Goal: Find contact information: Find contact information

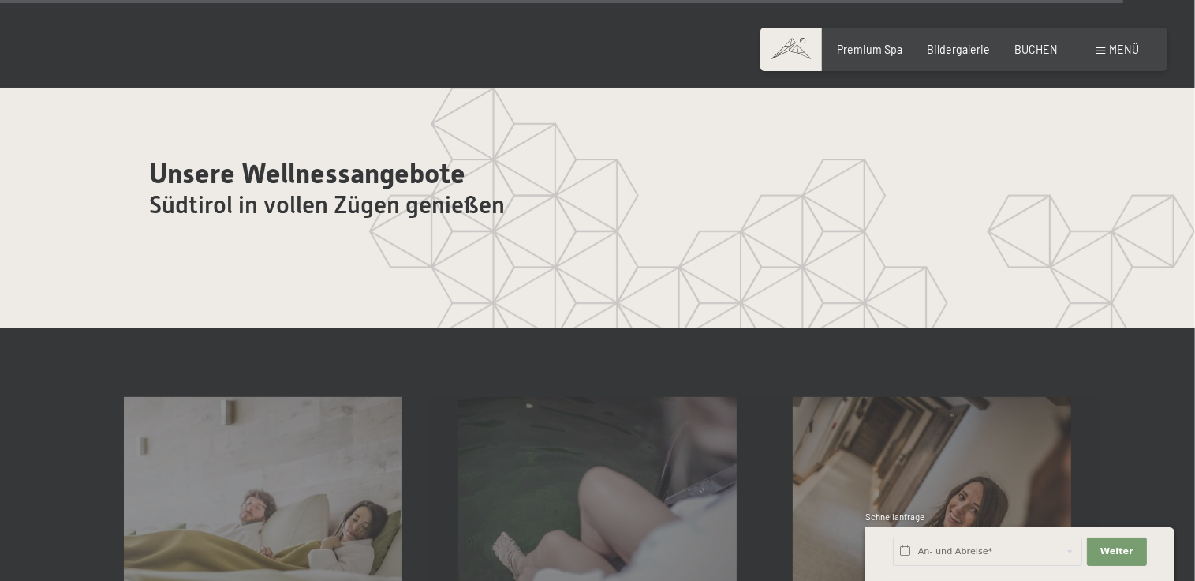
scroll to position [8125, 0]
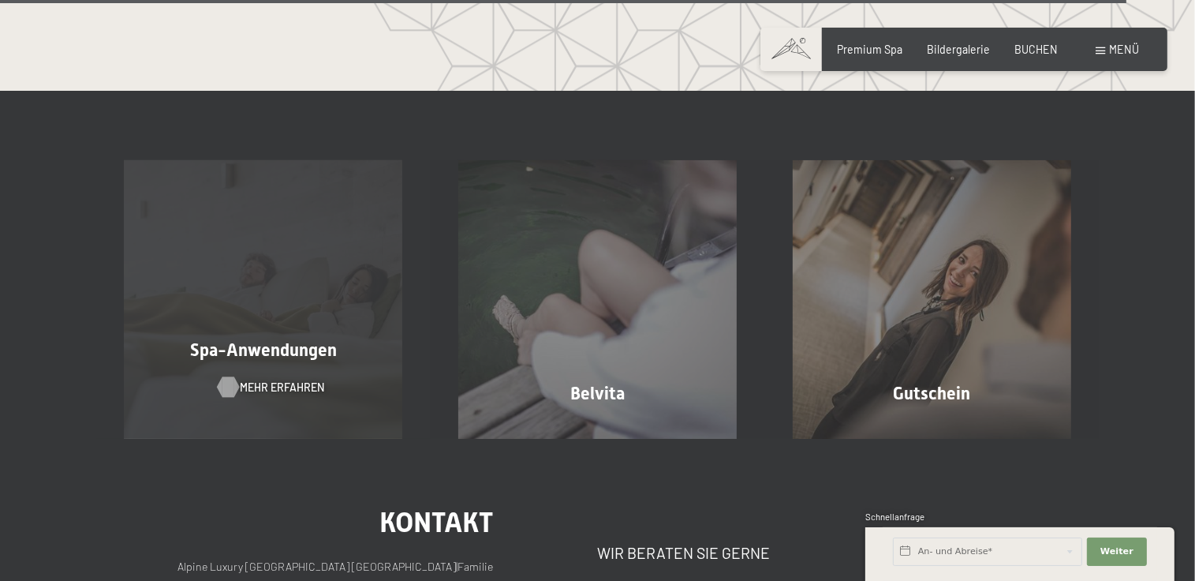
click at [282, 379] on span "Mehr erfahren" at bounding box center [283, 387] width 84 height 16
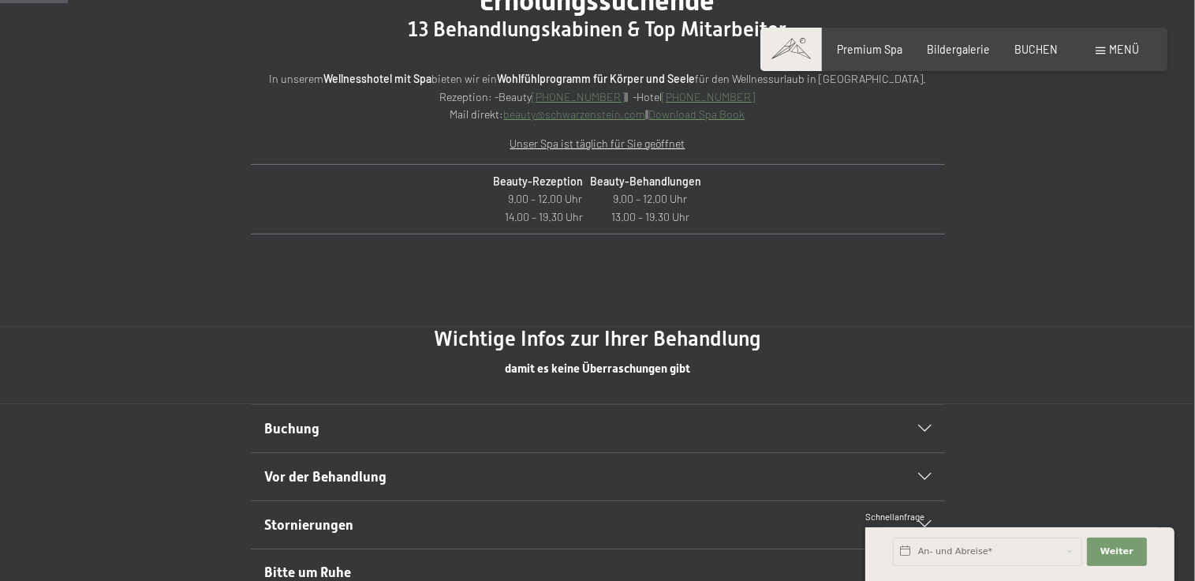
scroll to position [631, 0]
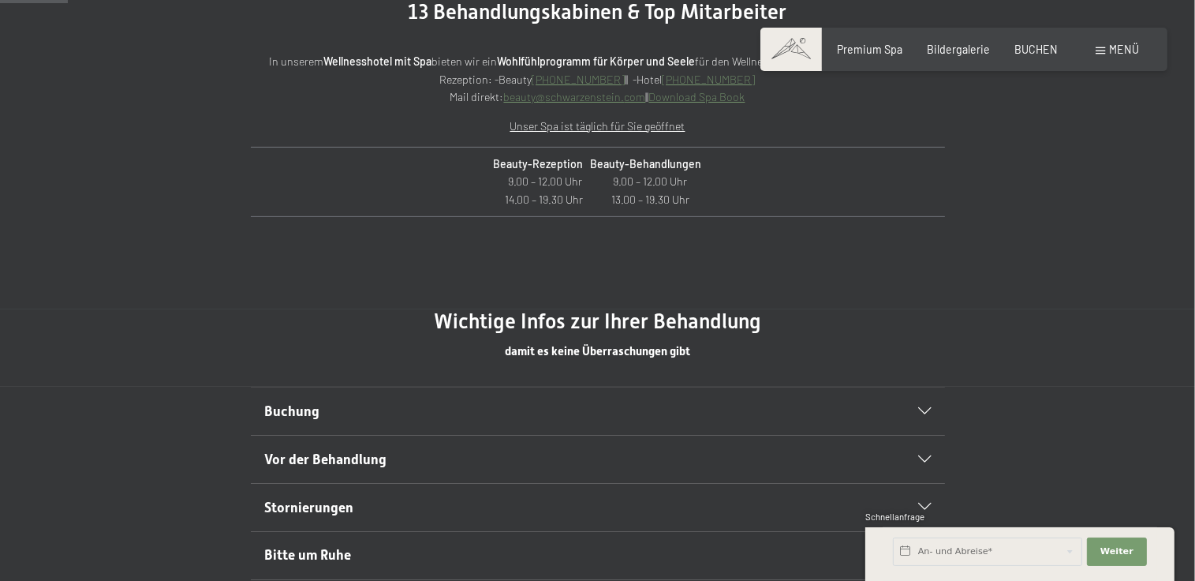
click at [919, 413] on icon at bounding box center [924, 411] width 13 height 7
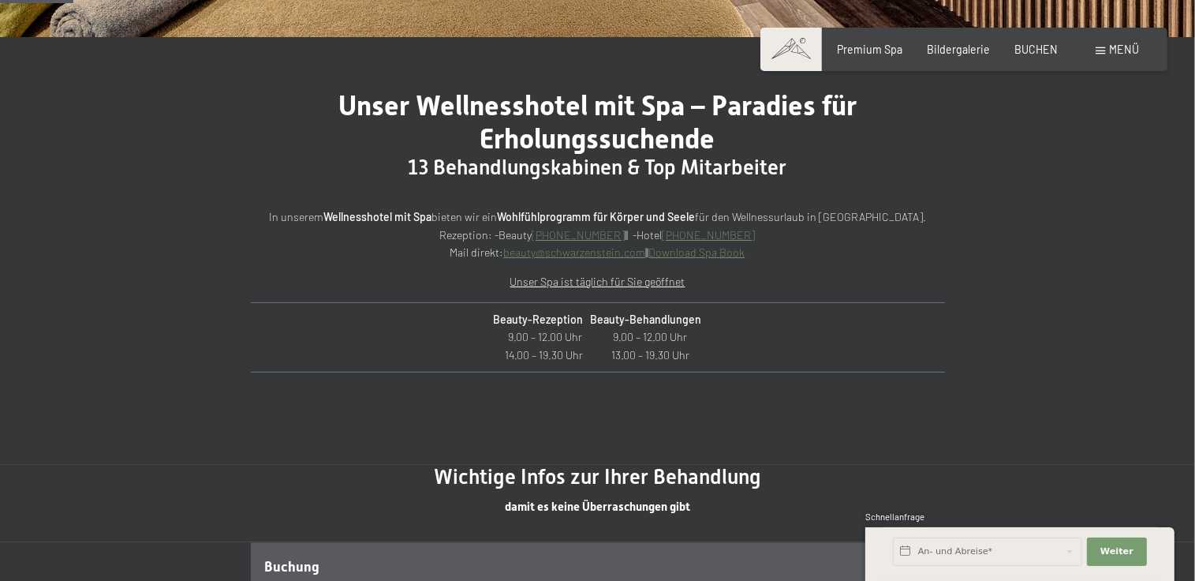
scroll to position [473, 0]
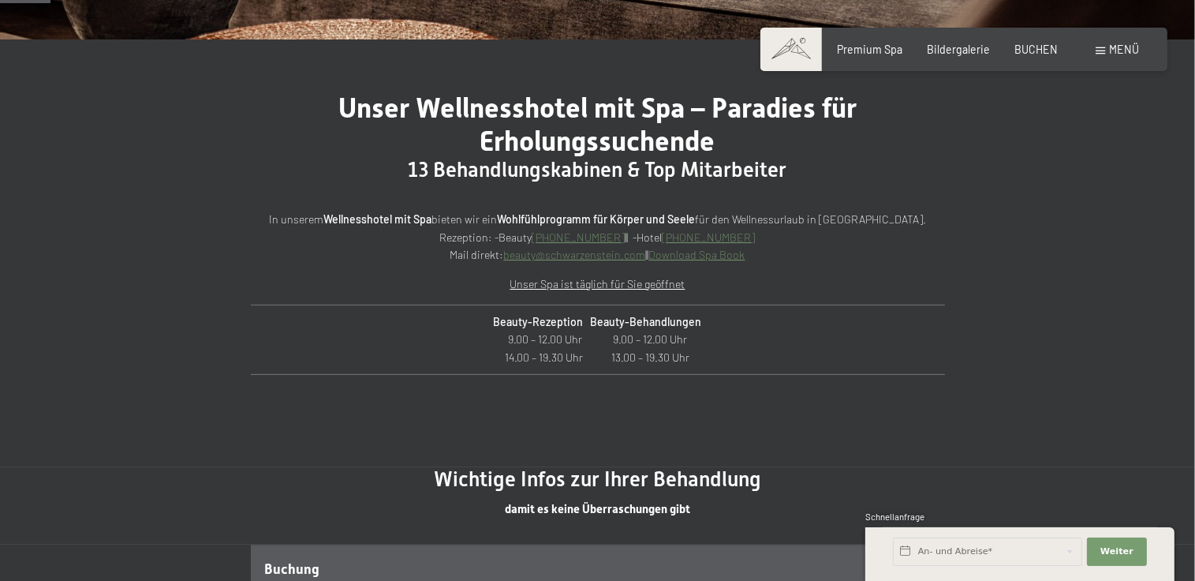
drag, startPoint x: 577, startPoint y: 257, endPoint x: 861, endPoint y: 358, distance: 301.4
click at [861, 358] on p "Beauty-Rezeption Beauty-Behandlungen 9.00 – 12.00 Uhr 9.00 – 12.00 Uhr 14.00 – …" at bounding box center [598, 340] width 671 height 54
drag, startPoint x: 643, startPoint y: 253, endPoint x: 502, endPoint y: 256, distance: 141.2
click at [502, 256] on p "In unserem Wellnesshotel mit Spa bieten wir ein Wohlfühlprogramm für Körper und…" at bounding box center [598, 238] width 694 height 54
copy p "beauty@ no-spam. schwarzenstein. no-spam. com"
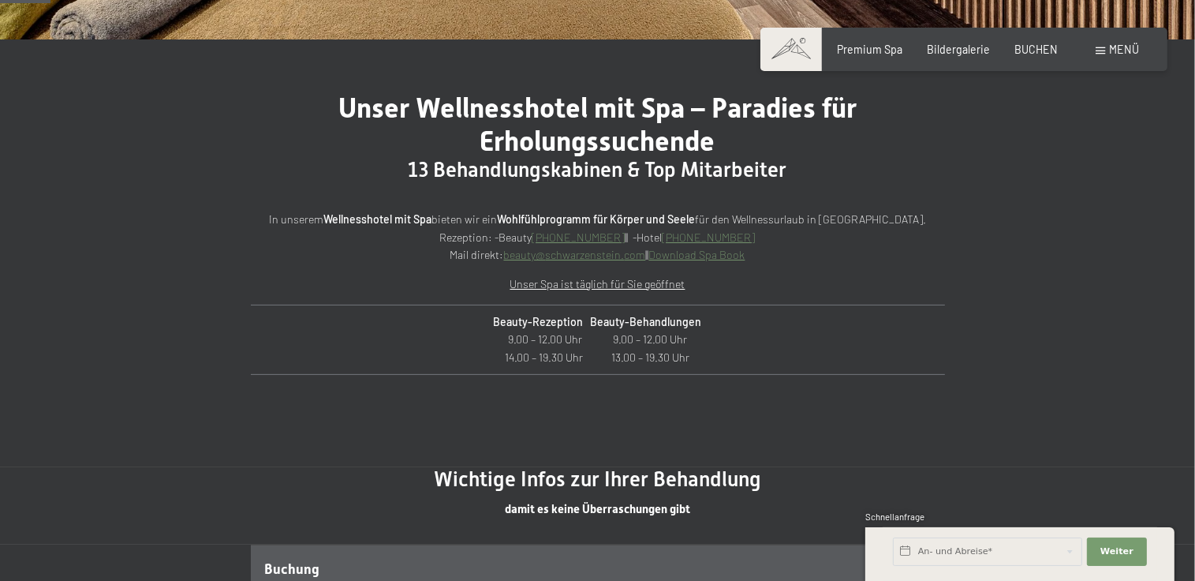
click at [1086, 195] on div "Unser Wellnesshotel mit Spa – Paradies für Erholungssuchende 13 Behandlungskabi…" at bounding box center [597, 253] width 1195 height 428
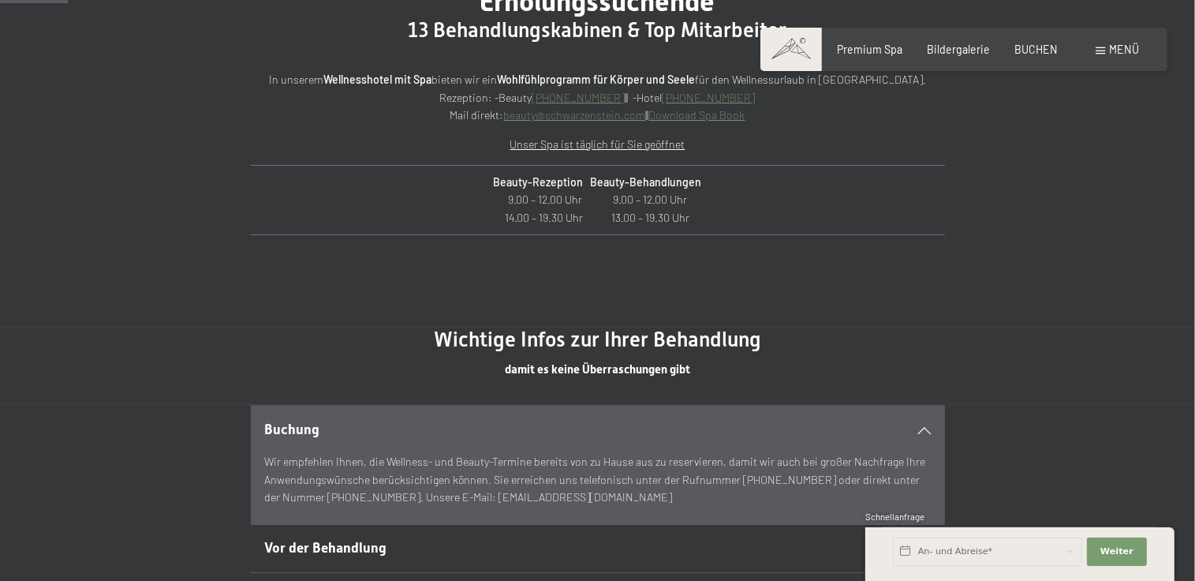
scroll to position [631, 0]
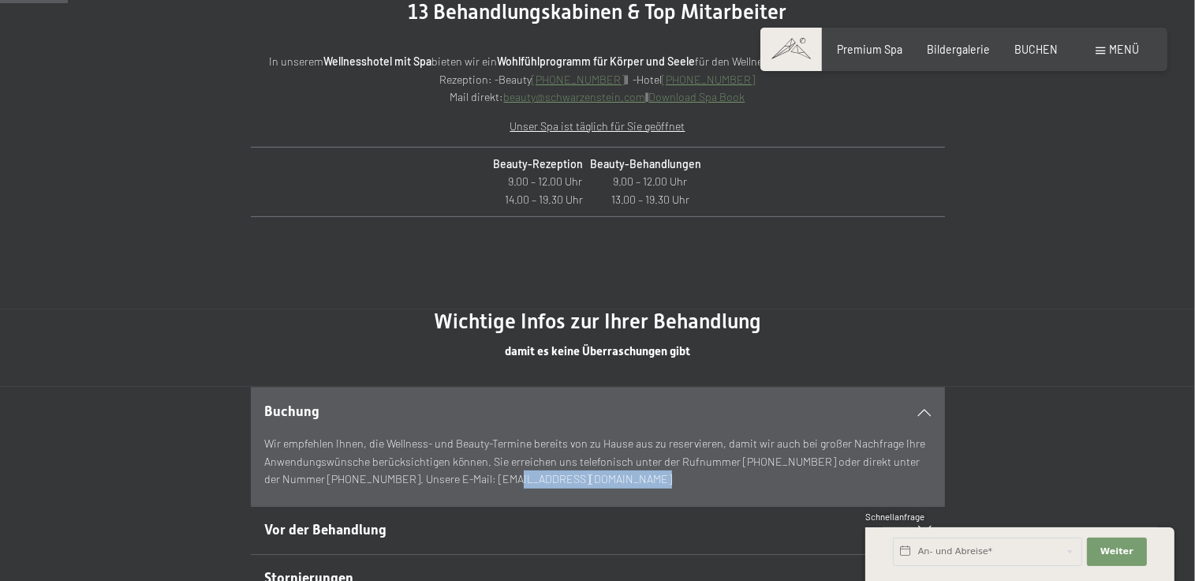
drag, startPoint x: 597, startPoint y: 478, endPoint x: 468, endPoint y: 480, distance: 129.4
click at [468, 480] on p "Wir empfehlen Ihnen, die Wellness- und Beauty-Termine bereits von zu Hause aus …" at bounding box center [597, 462] width 667 height 54
copy p "[EMAIL_ADDRESS][DOMAIN_NAME]"
click at [1007, 207] on div "Unser Wellnesshotel mit Spa – Paradies für Erholungssuchende 13 Behandlungskabi…" at bounding box center [597, 96] width 1195 height 428
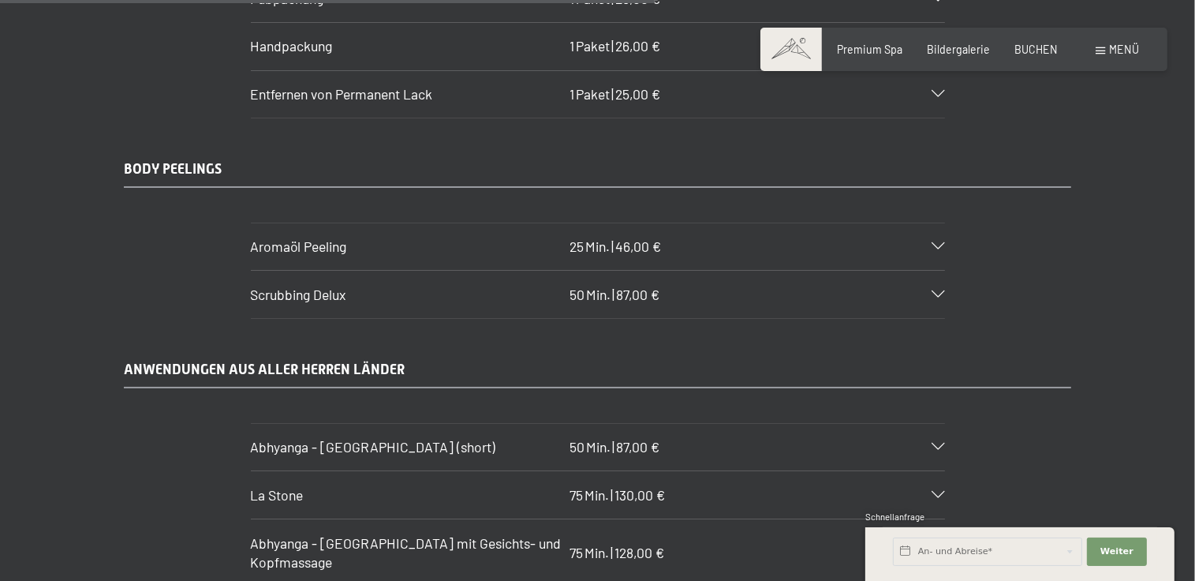
scroll to position [6153, 0]
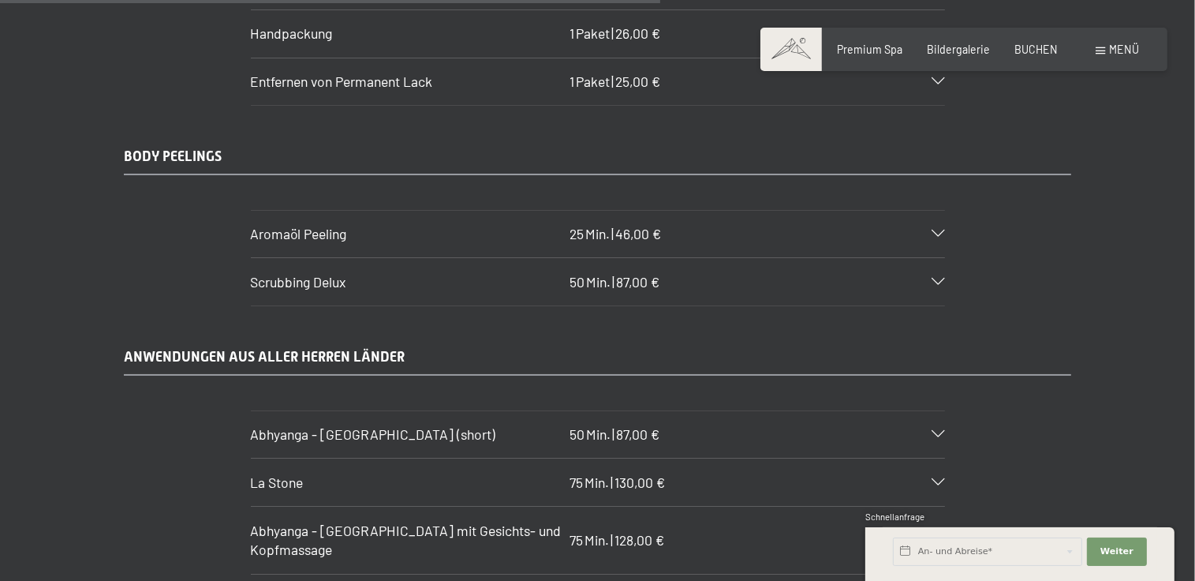
click at [1104, 162] on div "BODY PEELINGS Aromaöl Peeling 25 Min. | 46,00 € Peeling mit einem Aromaöl. Natu…" at bounding box center [598, 226] width 1052 height 159
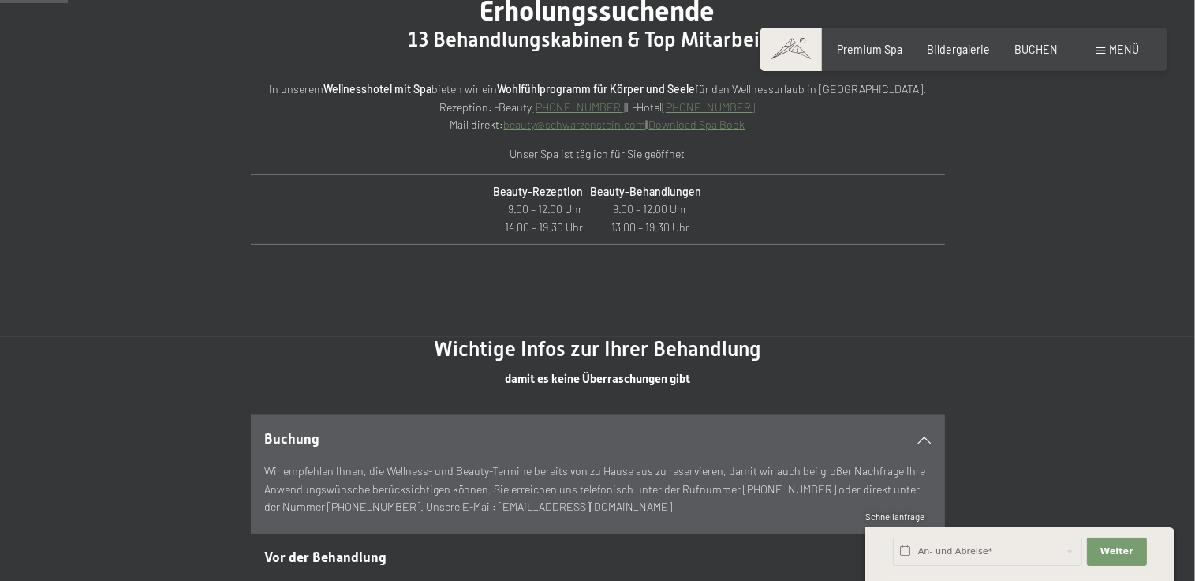
scroll to position [631, 0]
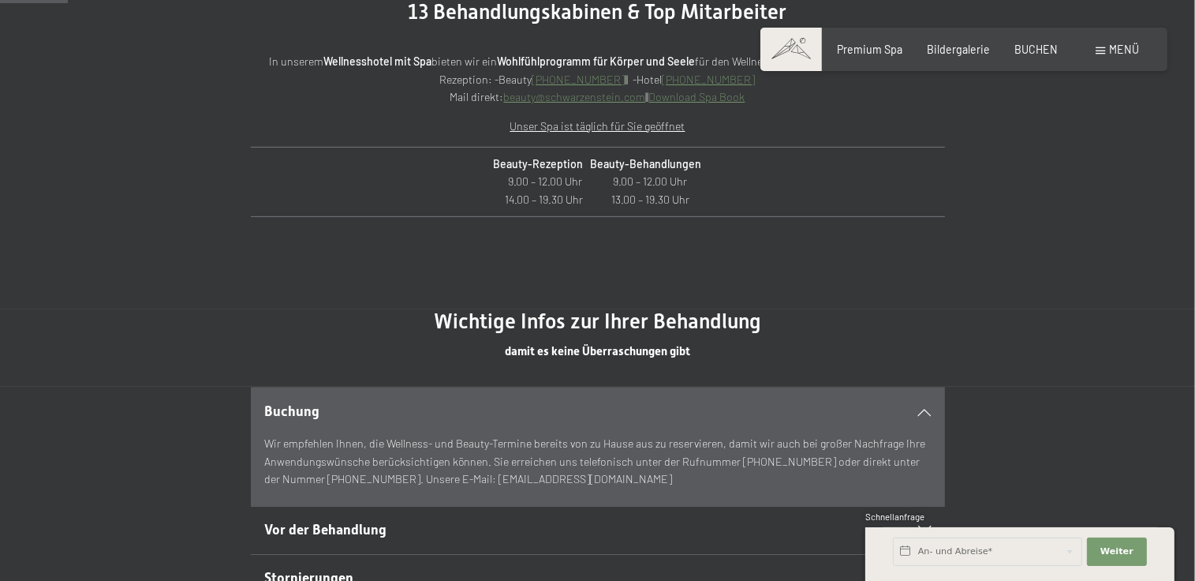
click at [1076, 153] on div "Unser Wellnesshotel mit Spa – Paradies für Erholungssuchende 13 Behandlungskabi…" at bounding box center [597, 96] width 1195 height 428
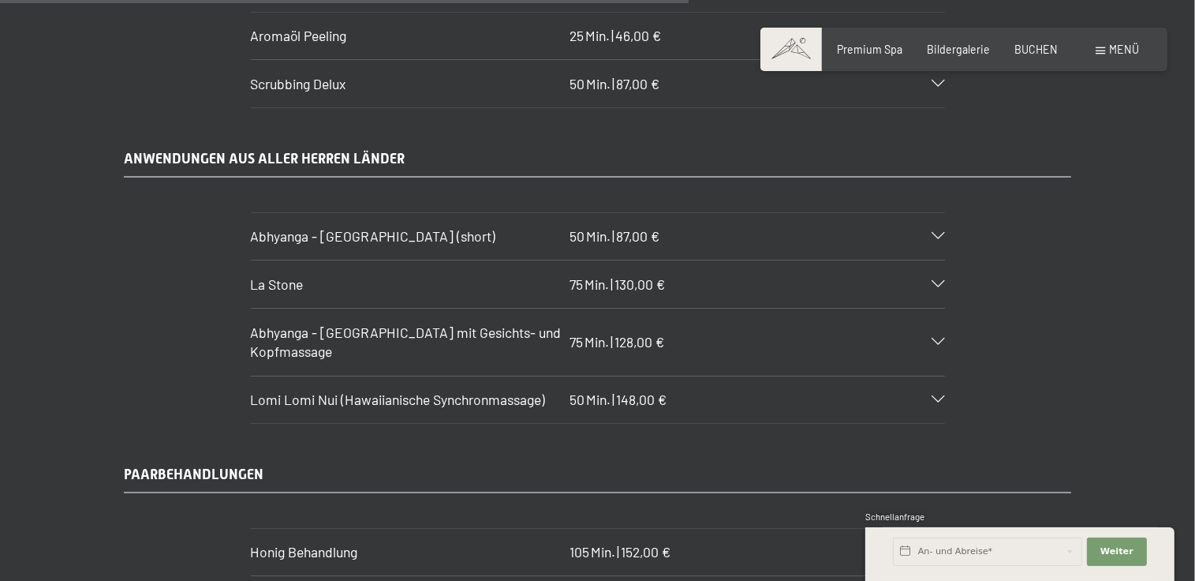
scroll to position [6311, 0]
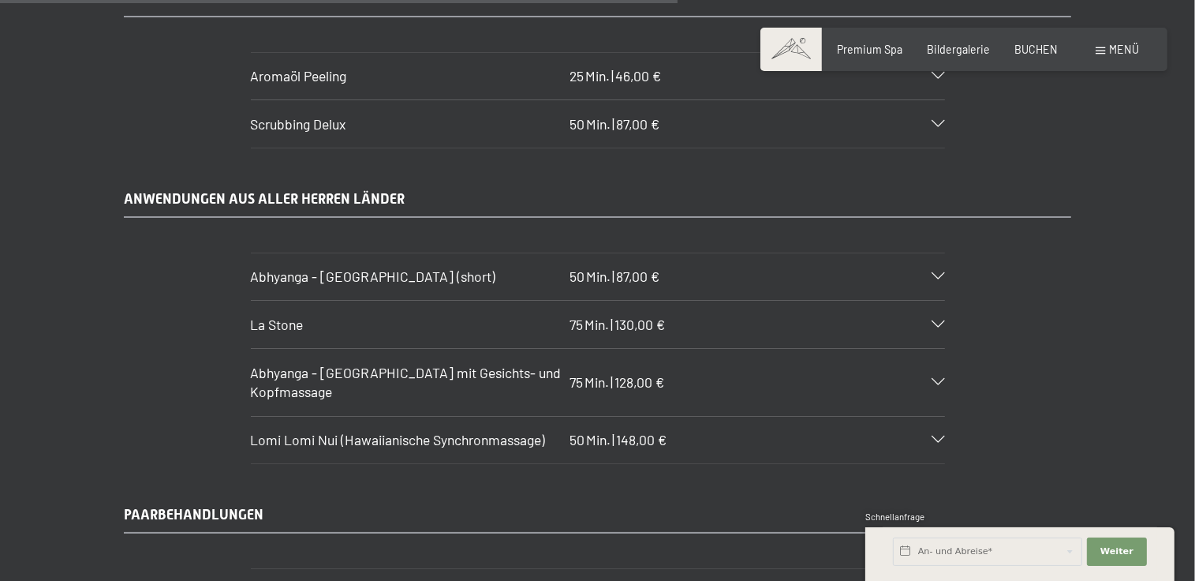
click at [1114, 246] on div "ANWENDUNGEN AUS ALLER HERREN LÄNDER Abhyanga - [GEOGRAPHIC_DATA] (short) 50 Min…" at bounding box center [598, 326] width 1052 height 275
click at [939, 321] on icon at bounding box center [938, 324] width 13 height 7
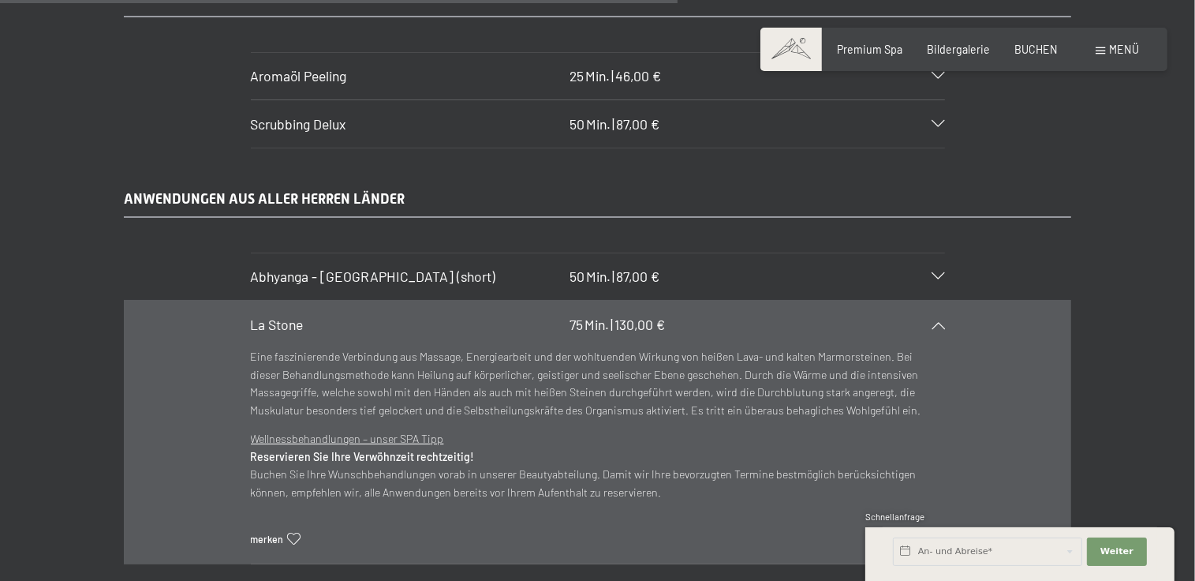
click at [1134, 298] on div "ANWENDUNGEN AUS ALLER HERREN LÄNDER Abhyanga - [GEOGRAPHIC_DATA] (short) 50 Min…" at bounding box center [597, 434] width 1195 height 490
click at [1130, 248] on div "ANWENDUNGEN AUS ALLER HERREN LÄNDER Abhyanga - [GEOGRAPHIC_DATA] (short) 50 Min…" at bounding box center [597, 434] width 1195 height 490
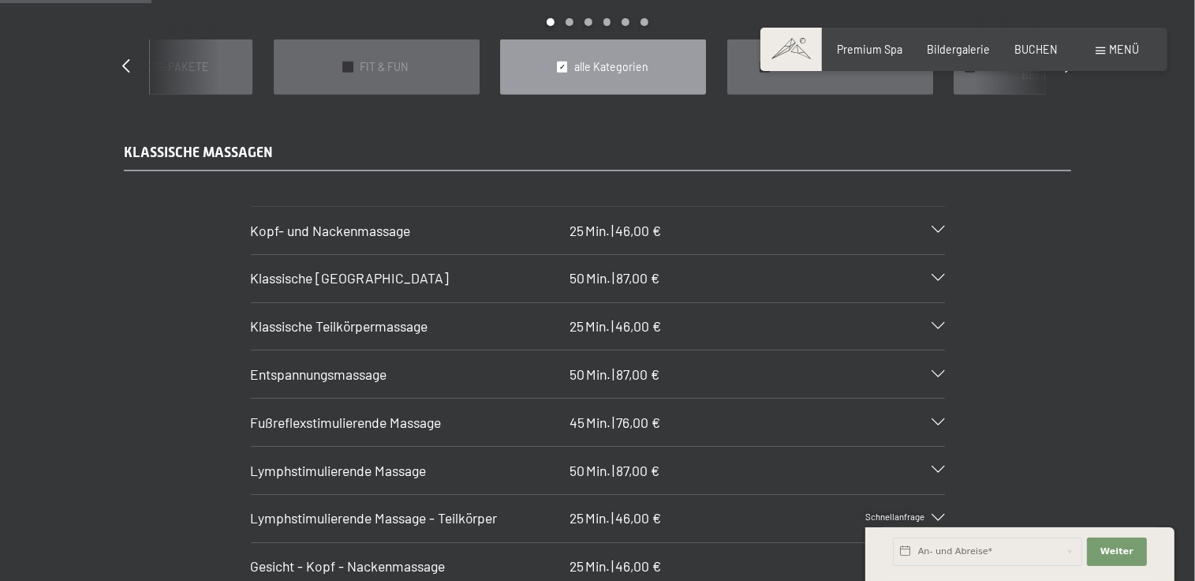
scroll to position [1499, 0]
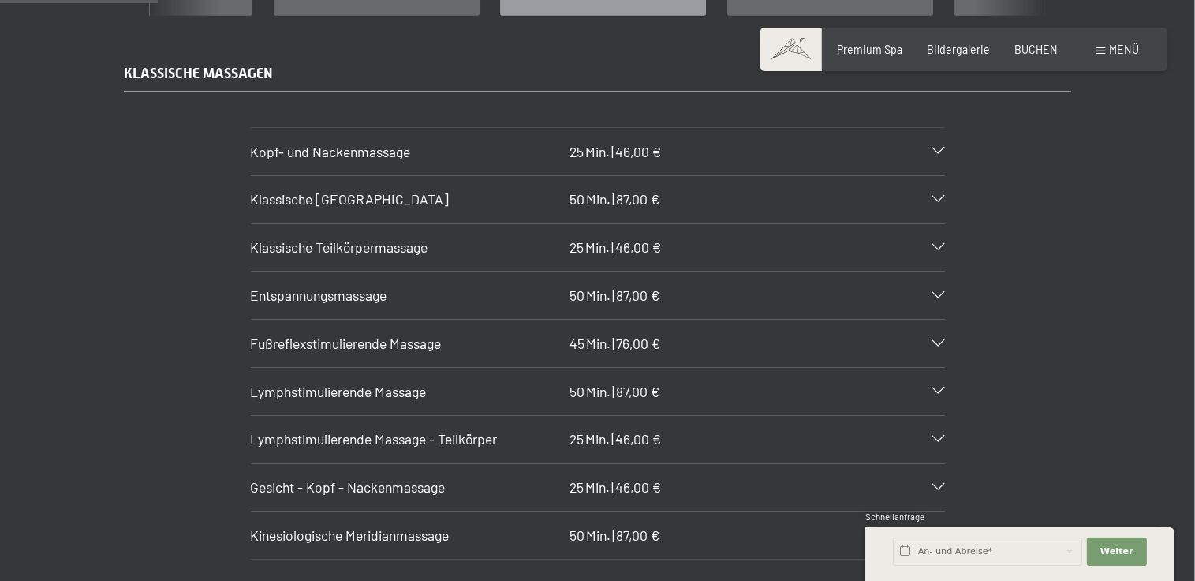
click at [935, 340] on icon at bounding box center [938, 343] width 13 height 7
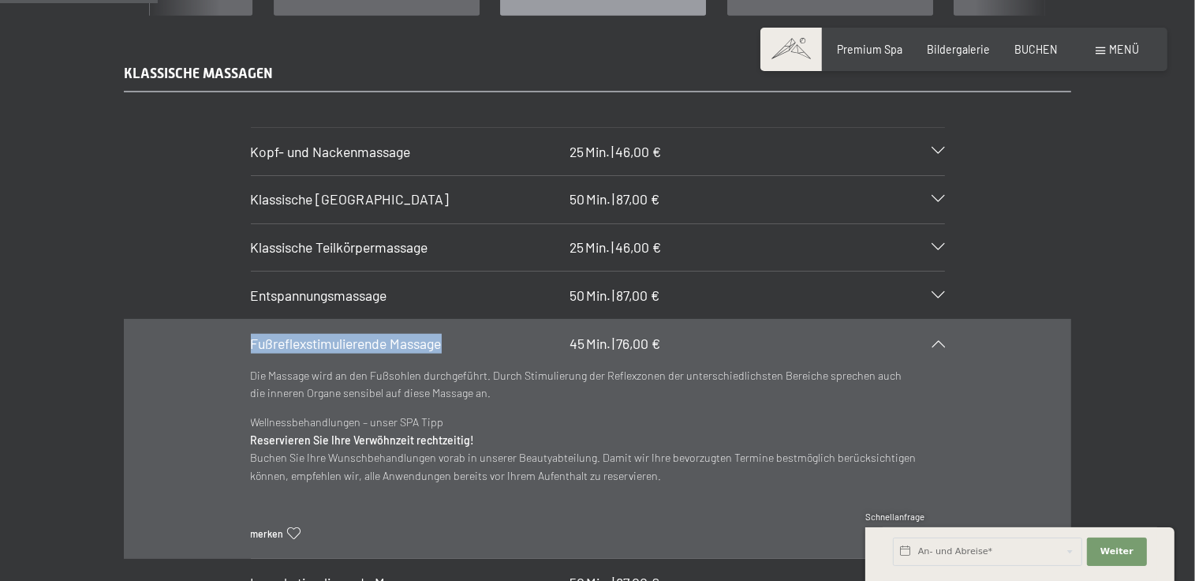
drag, startPoint x: 252, startPoint y: 323, endPoint x: 453, endPoint y: 325, distance: 200.4
click at [453, 334] on h3 "Fußreflexstimulierende Massage" at bounding box center [407, 344] width 312 height 20
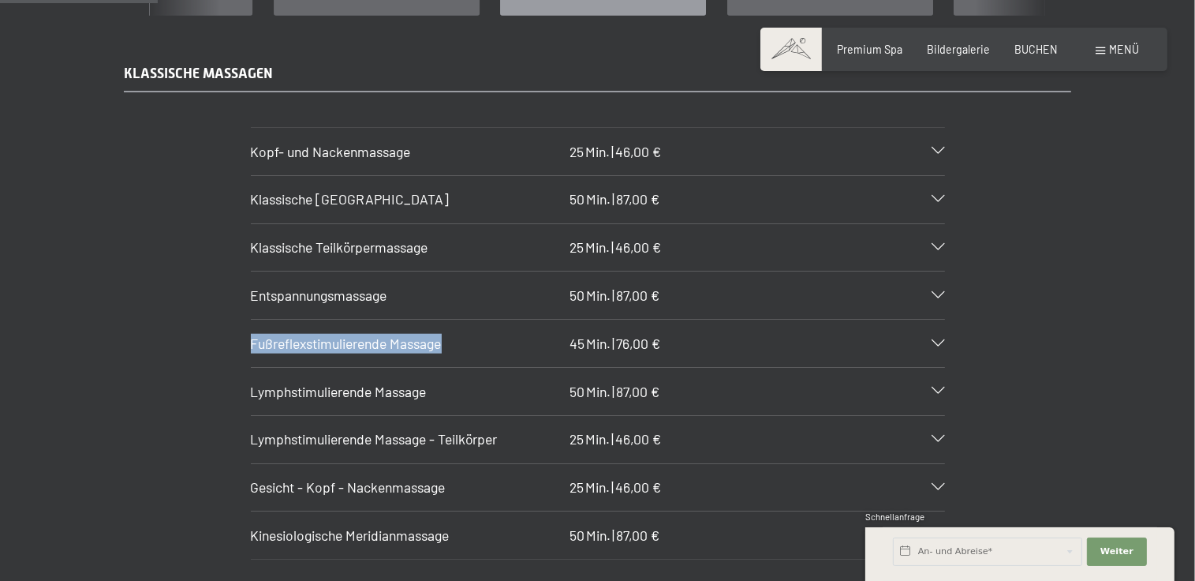
copy span "Fußreflexstimulierende Massage"
click at [1162, 122] on div "KLASSISCHE MASSAGEN Kopf- und Nackenmassage 25 Min. | 46,00 € Blockaden lösen u…" at bounding box center [597, 311] width 1195 height 495
click at [1093, 192] on div "KLASSISCHE MASSAGEN Kopf- und Nackenmassage 25 Min. | 46,00 € Blockaden lösen u…" at bounding box center [598, 311] width 1052 height 495
click at [1142, 129] on div "KLASSISCHE MASSAGEN Kopf- und Nackenmassage 25 Min. | 46,00 € Blockaden lösen u…" at bounding box center [597, 311] width 1195 height 495
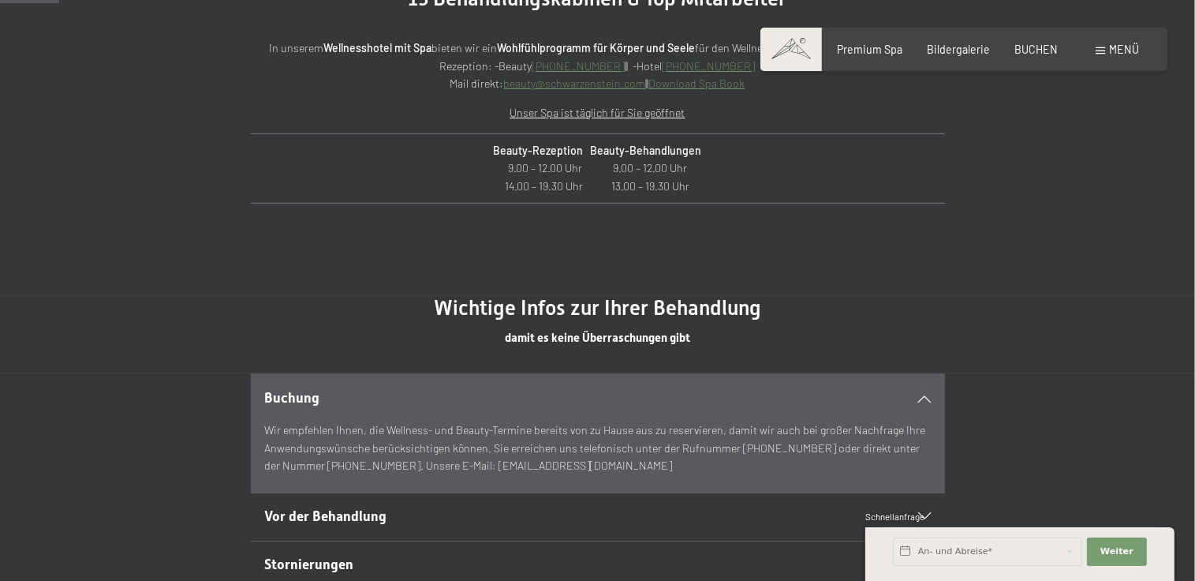
scroll to position [552, 0]
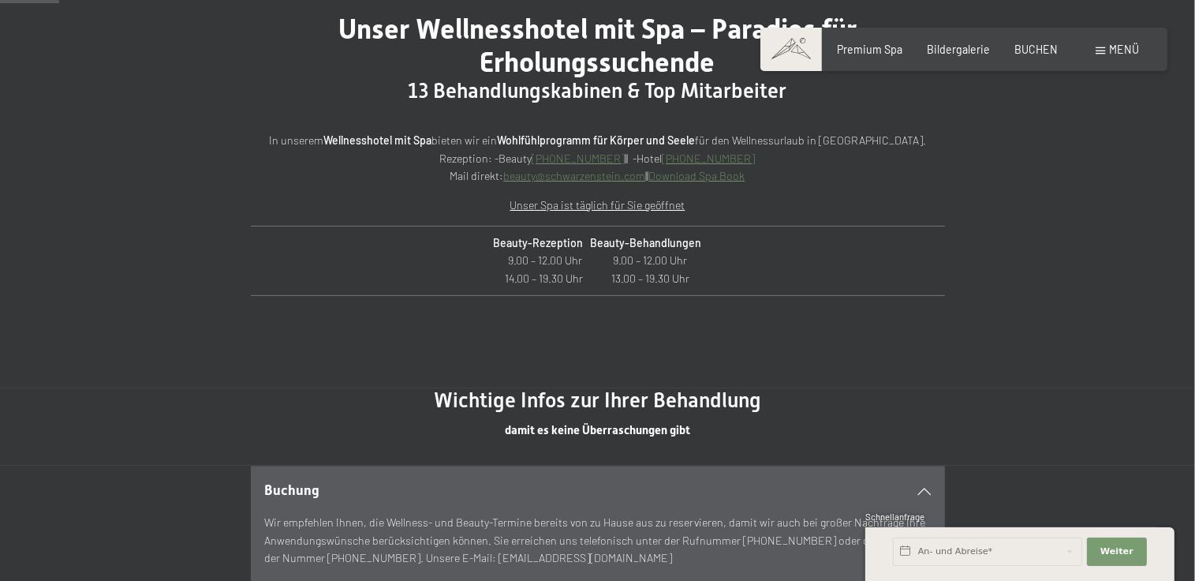
click at [1063, 225] on div "Unser Wellnesshotel mit Spa – Paradies für Erholungssuchende 13 Behandlungskabi…" at bounding box center [597, 175] width 1195 height 428
